Goal: Task Accomplishment & Management: Manage account settings

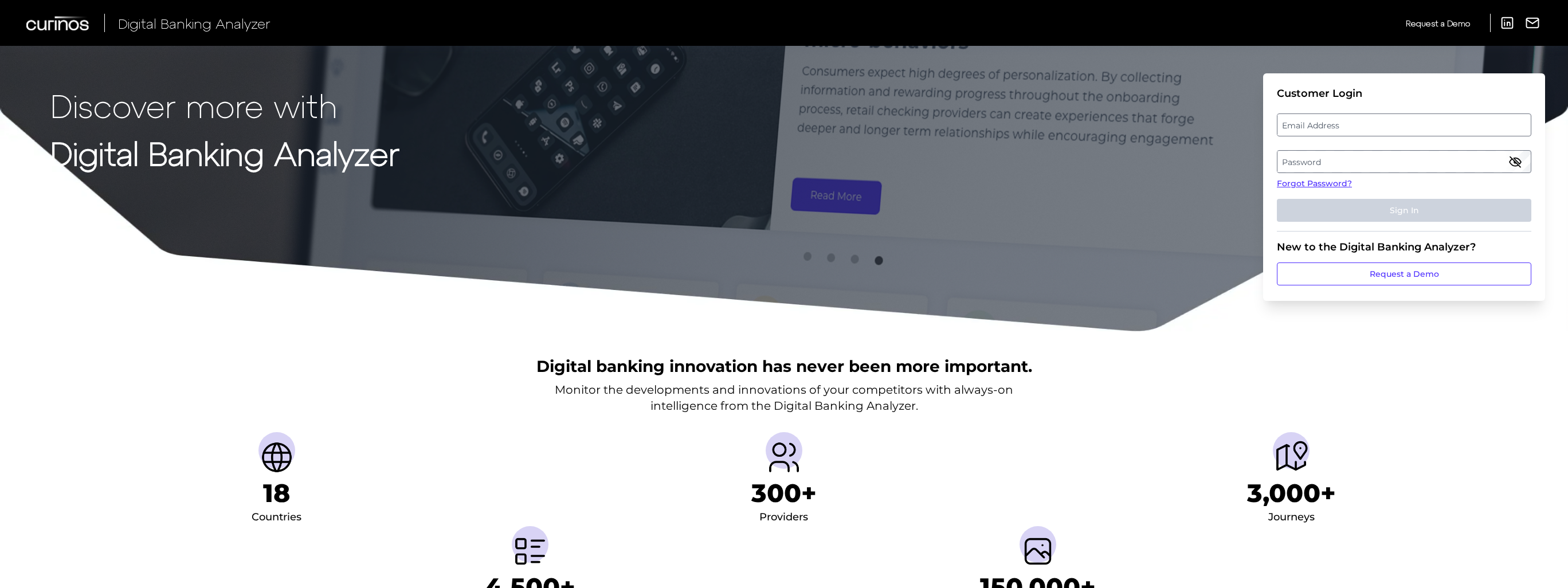
click at [1371, 124] on label "Email Address" at bounding box center [1404, 125] width 253 height 21
click at [1371, 124] on input "email" at bounding box center [1404, 125] width 255 height 23
click at [1364, 127] on input "Email Address" at bounding box center [1404, 125] width 255 height 23
type input "[PERSON_NAME][EMAIL_ADDRESS][PERSON_NAME][DOMAIN_NAME]"
click at [1411, 163] on label "Password" at bounding box center [1404, 162] width 253 height 21
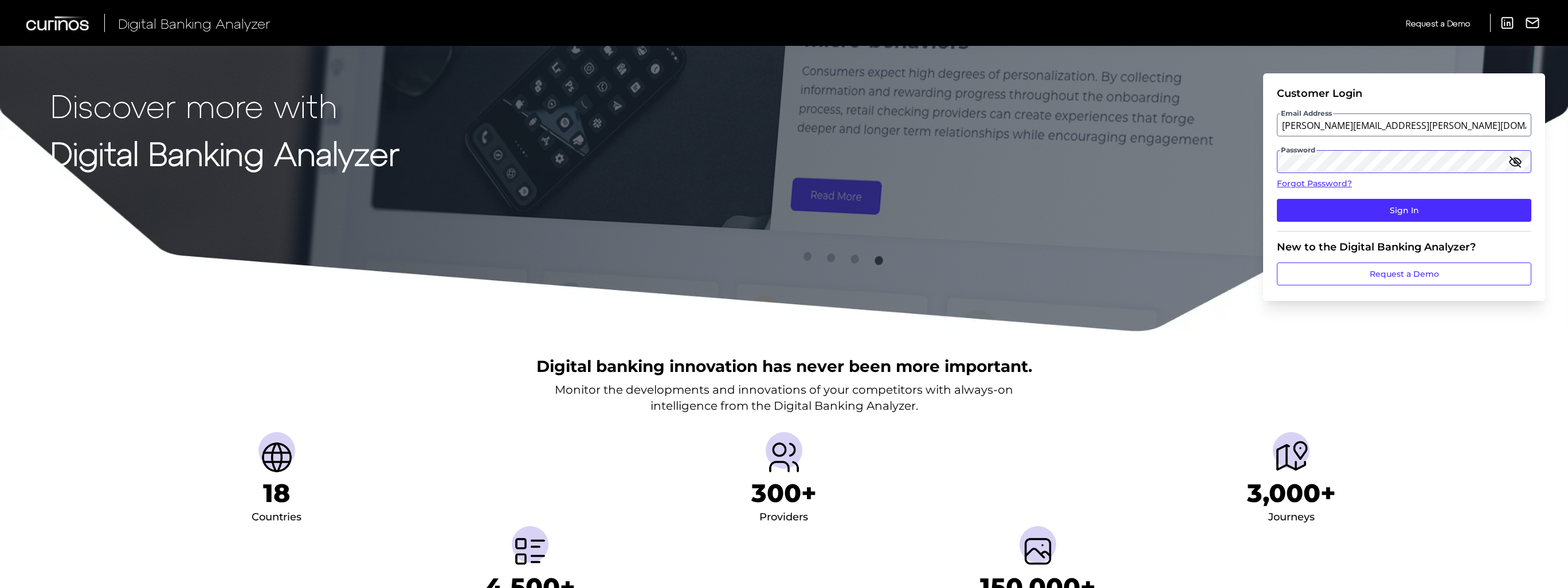
click at [1277, 199] on button "Sign In" at bounding box center [1404, 211] width 255 height 23
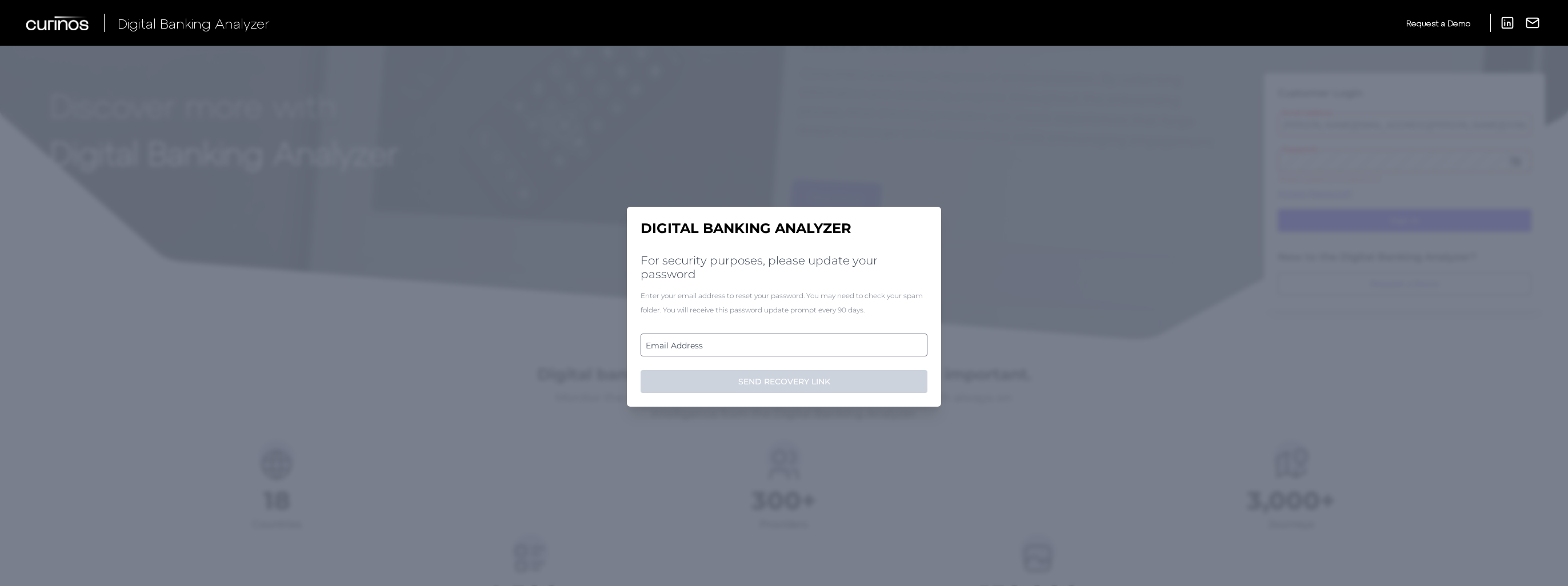
click at [852, 280] on h2 "For security purposes, please update your password" at bounding box center [784, 267] width 287 height 27
click at [805, 358] on form "Email Address SEND RECOVERY LINK" at bounding box center [784, 363] width 287 height 60
click at [801, 347] on label "Email Address" at bounding box center [784, 345] width 285 height 21
click at [801, 347] on input "email" at bounding box center [784, 345] width 287 height 23
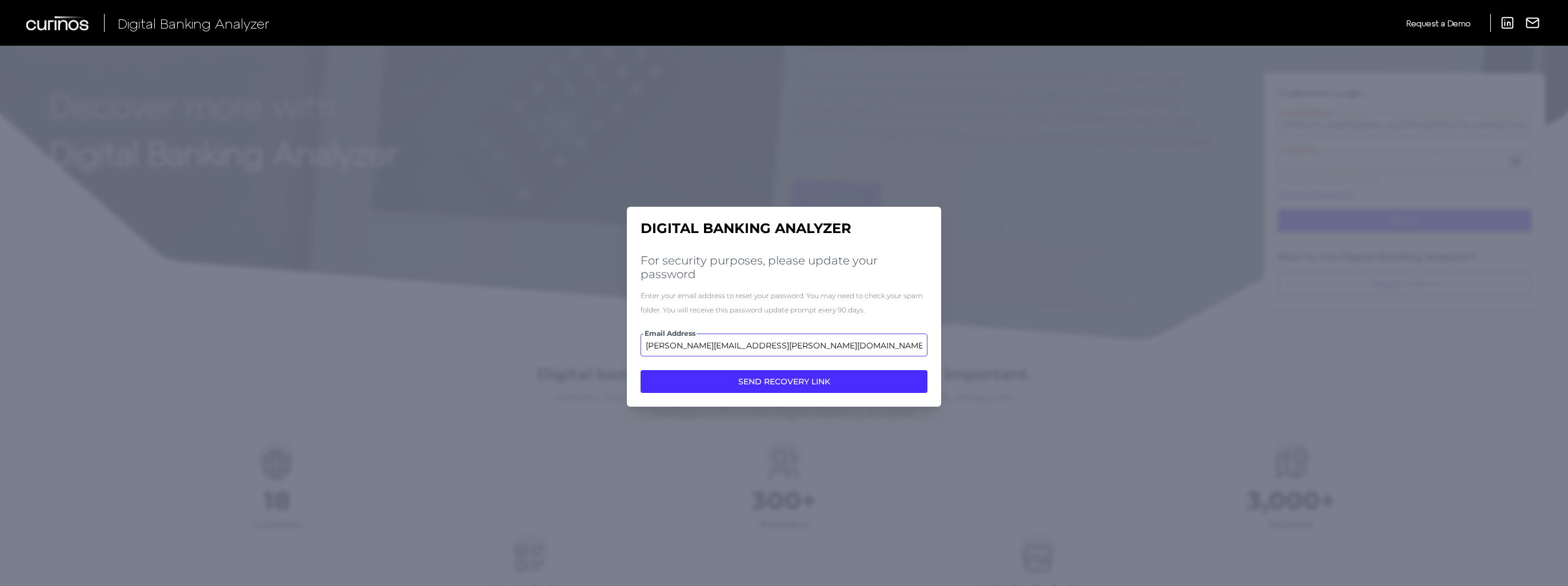
type input "[PERSON_NAME][EMAIL_ADDRESS][PERSON_NAME][DOMAIN_NAME]"
click at [641, 370] on button "SEND RECOVERY LINK" at bounding box center [784, 382] width 287 height 23
